Goal: Information Seeking & Learning: Learn about a topic

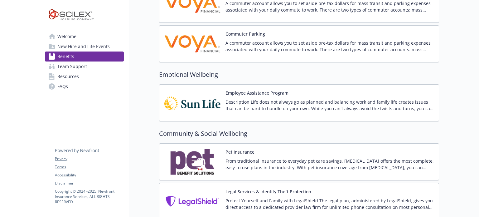
scroll to position [874, 0]
click at [266, 89] on button "Employee Assistance Program" at bounding box center [257, 92] width 63 height 7
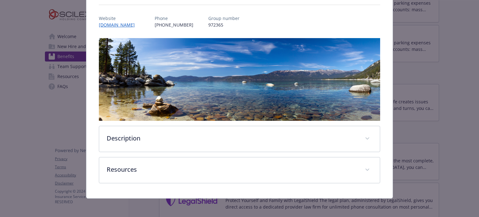
scroll to position [41, 0]
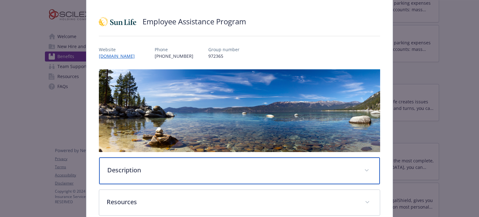
click at [366, 168] on span "details for plan Emotional Wellbeing - Employee Assistance Program - Employee A…" at bounding box center [367, 170] width 10 height 10
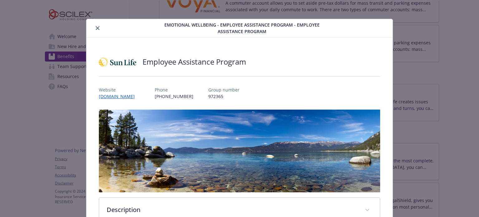
scroll to position [0, 0]
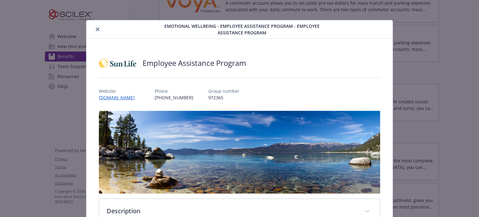
click at [100, 29] on button "close" at bounding box center [97, 29] width 7 height 7
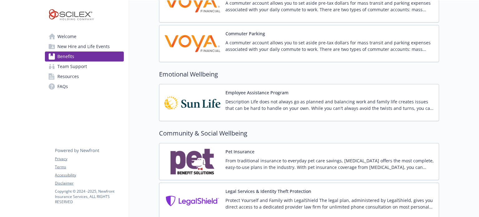
scroll to position [923, 0]
